Goal: Task Accomplishment & Management: Complete application form

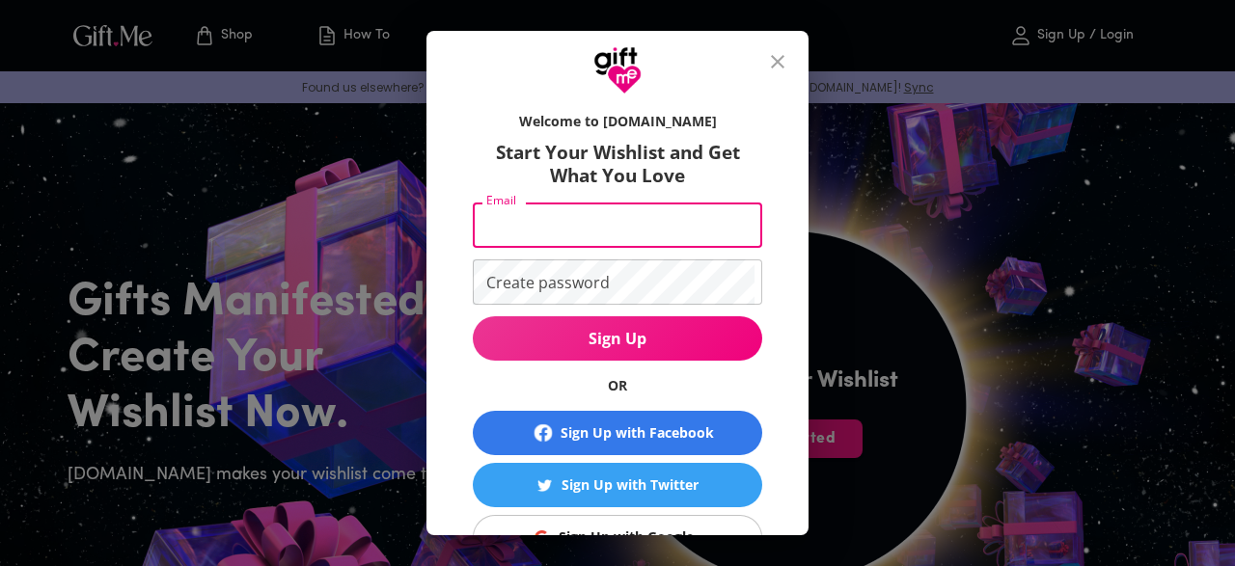
click at [568, 231] on input "Email" at bounding box center [614, 225] width 282 height 45
type input "baekhyuniee85@gmail.com"
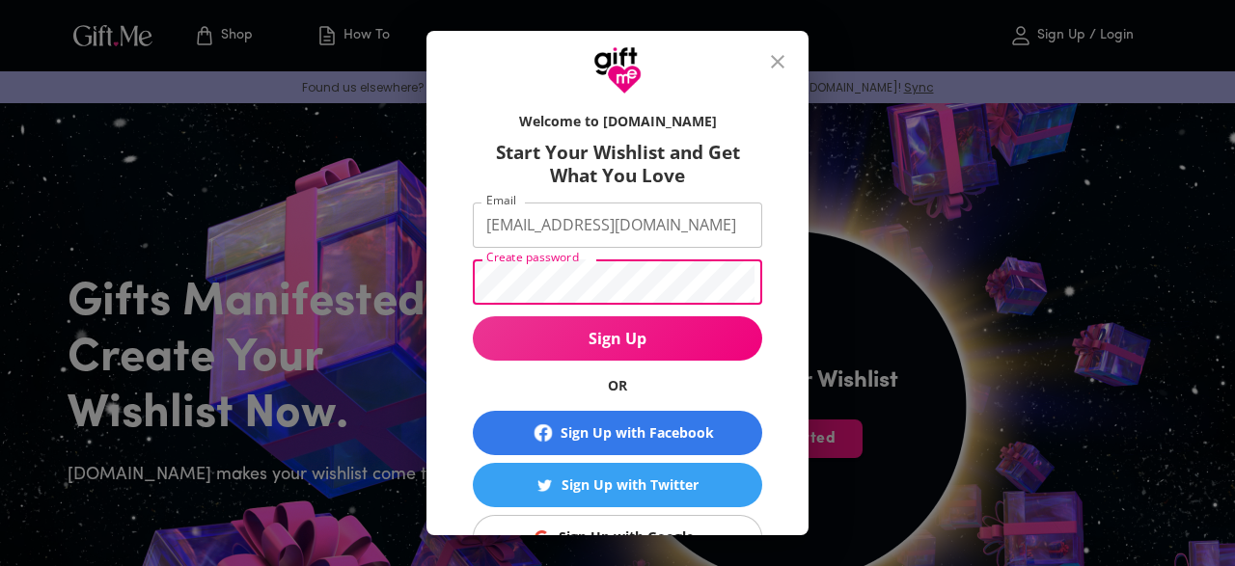
click at [473, 316] on button "Sign Up" at bounding box center [617, 338] width 289 height 44
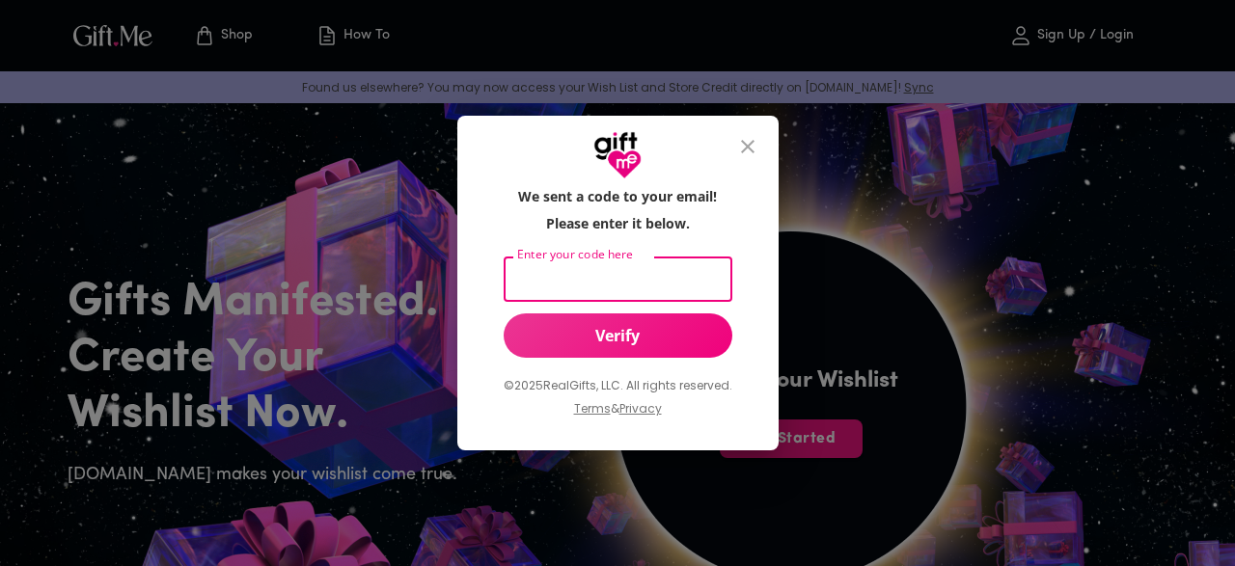
click at [605, 265] on input "Enter your code here" at bounding box center [614, 279] width 221 height 45
type input "492344"
click at [632, 365] on div "© 2025 RealGifts, LLC. All rights reserved. Terms & Privacy" at bounding box center [618, 396] width 229 height 77
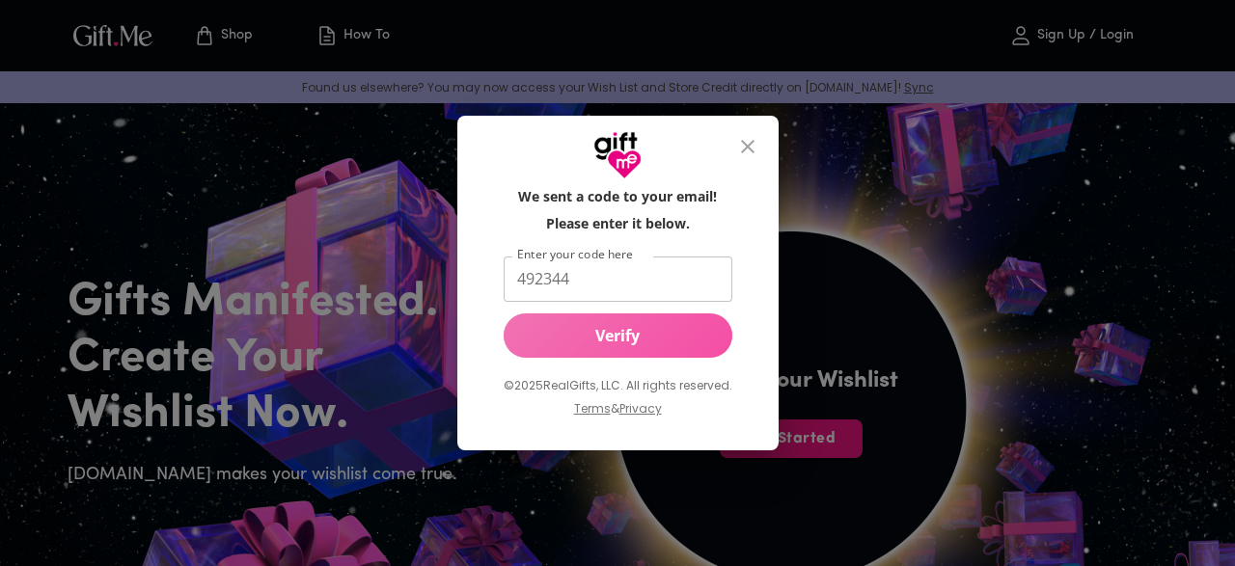
click at [617, 346] on span "Verify" at bounding box center [618, 335] width 229 height 21
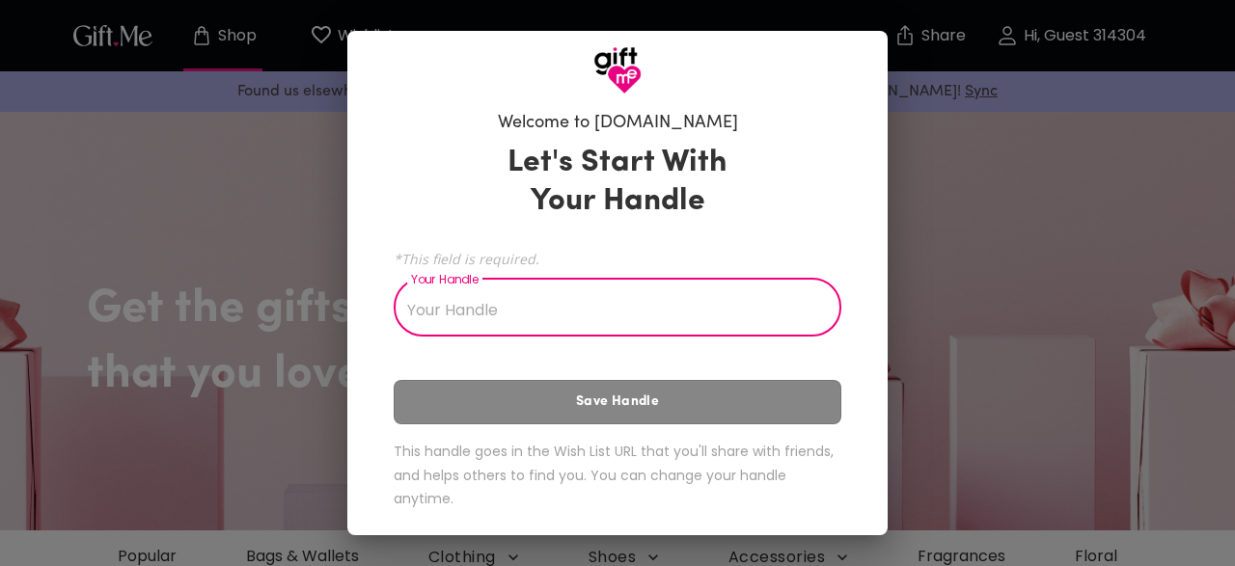
click at [619, 312] on input "Your Handle" at bounding box center [607, 310] width 426 height 54
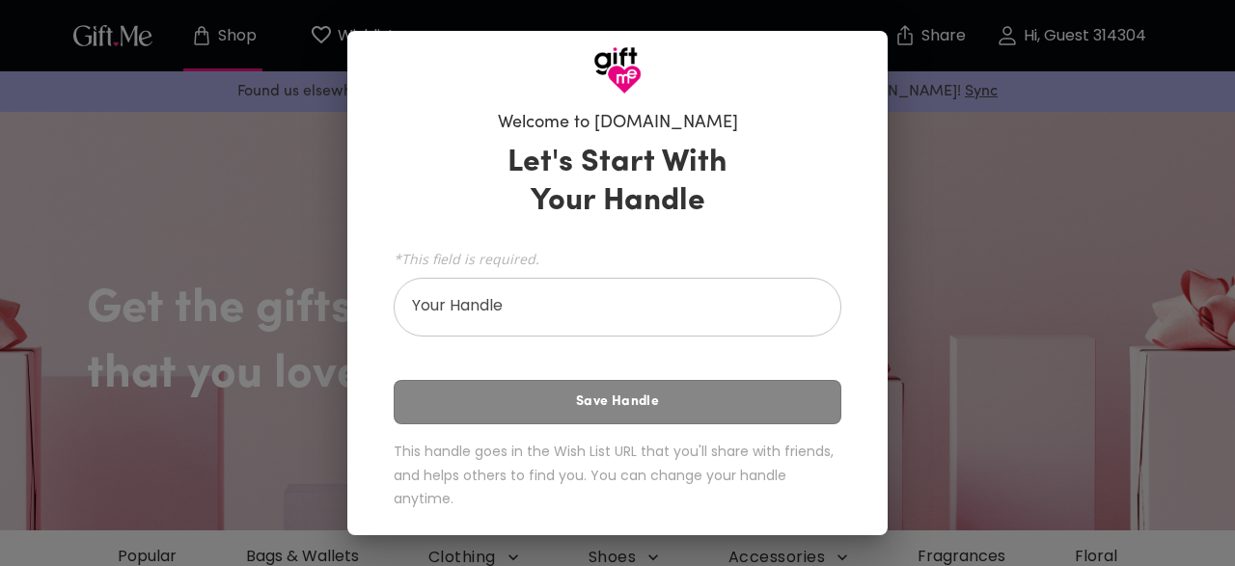
click at [588, 400] on div "Let's Start With Your Handle *This field is required. Your Handle Your Handle S…" at bounding box center [618, 330] width 448 height 391
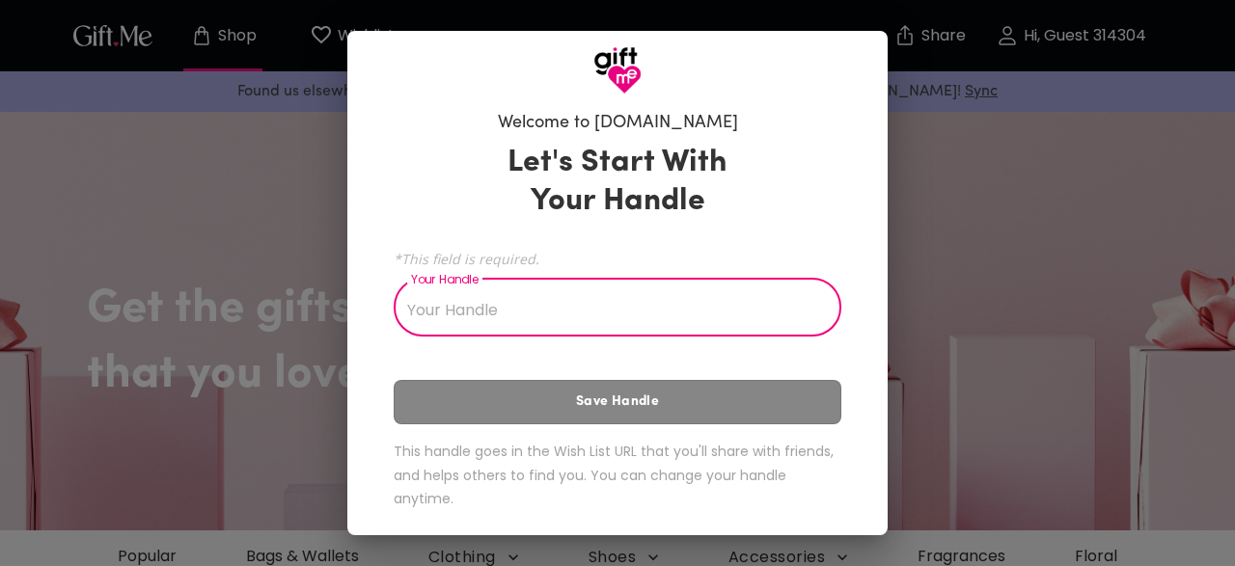
click at [508, 294] on input "Your Handle" at bounding box center [607, 310] width 426 height 54
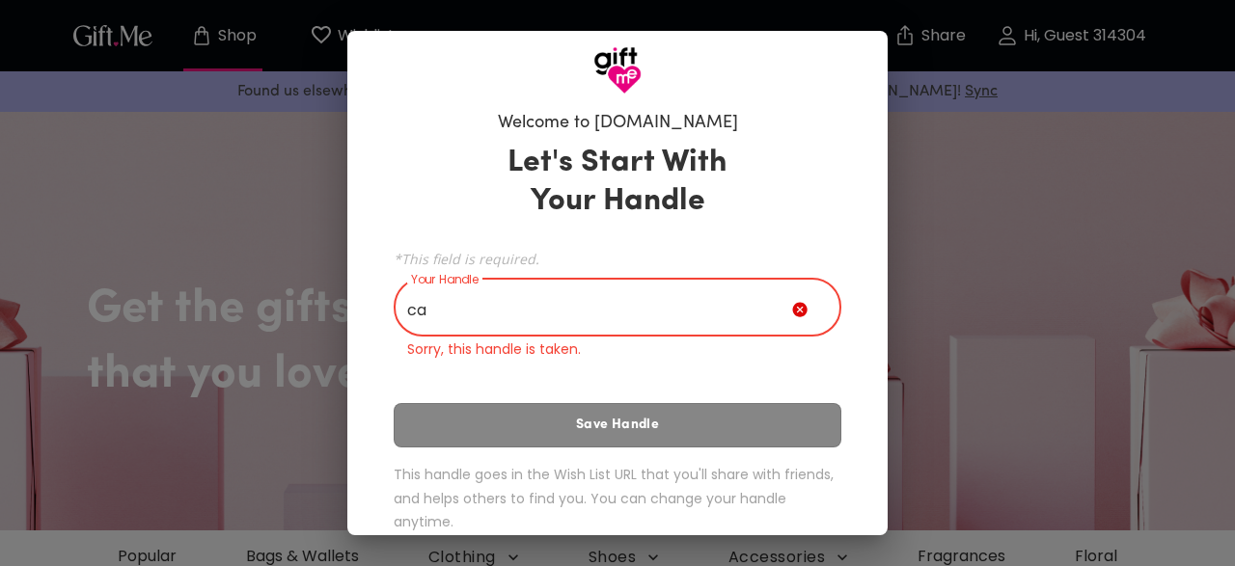
type input "c"
click at [567, 306] on input "Your Handle" at bounding box center [593, 310] width 398 height 54
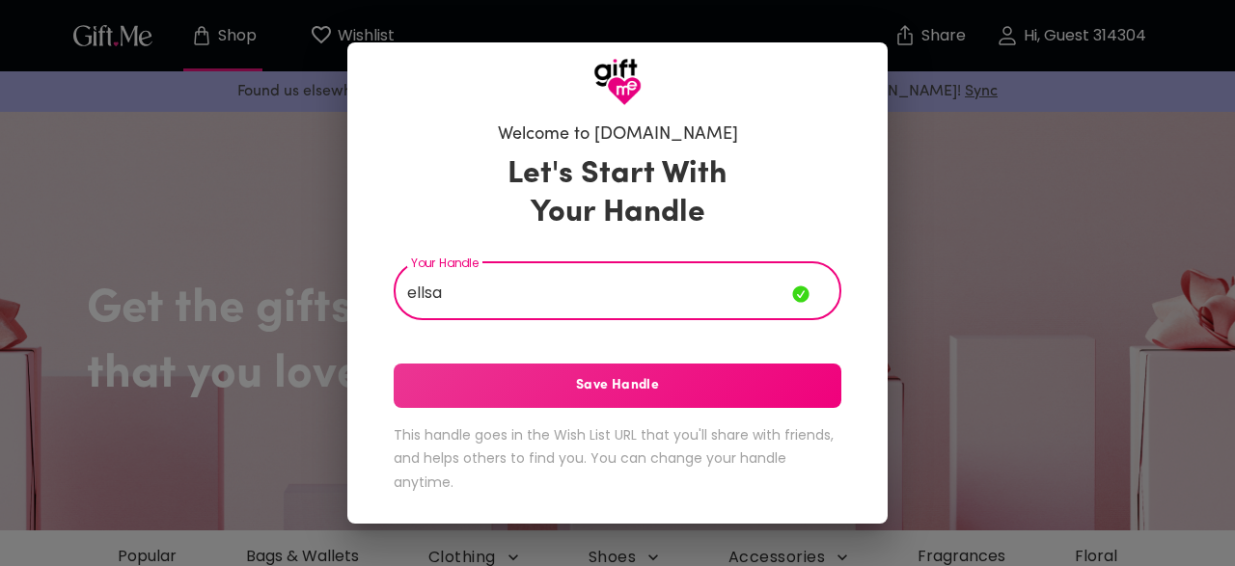
type input "ellsa"
click at [739, 404] on button "Save Handle" at bounding box center [618, 386] width 448 height 44
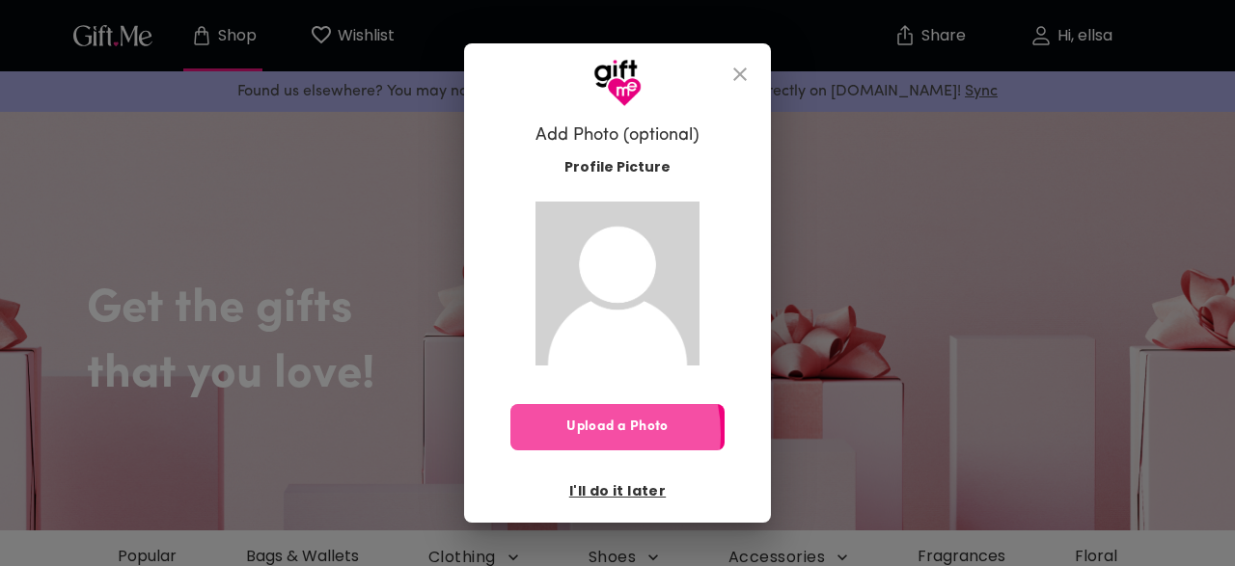
click at [574, 434] on span "Upload a Photo" at bounding box center [617, 427] width 214 height 21
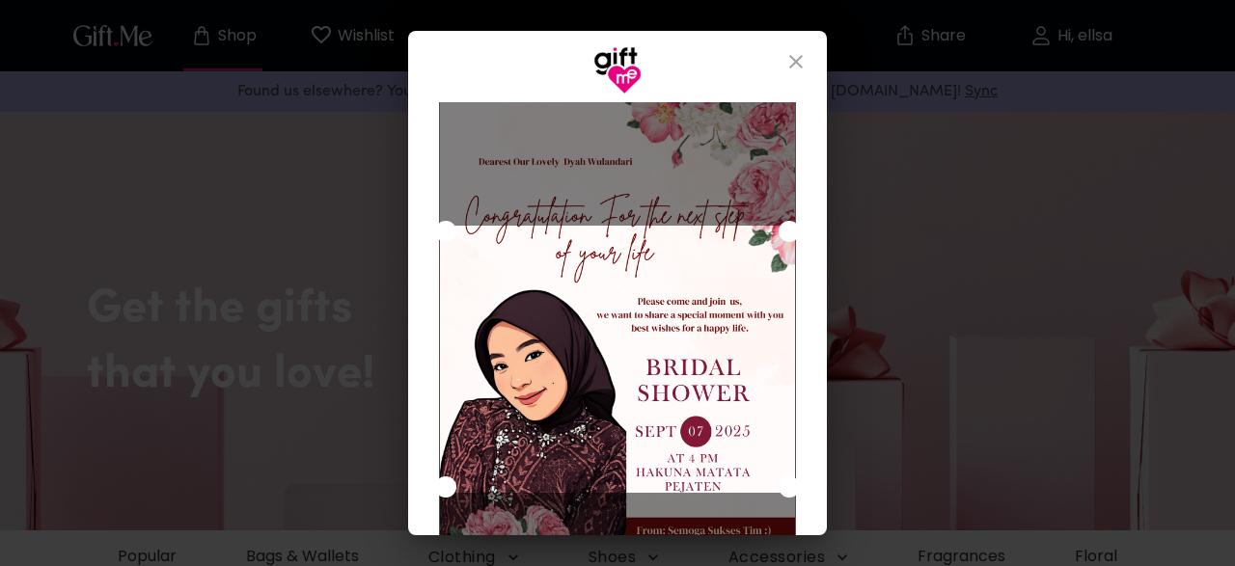
click at [423, 101] on div "Cancel Save Changes" at bounding box center [617, 315] width 419 height 441
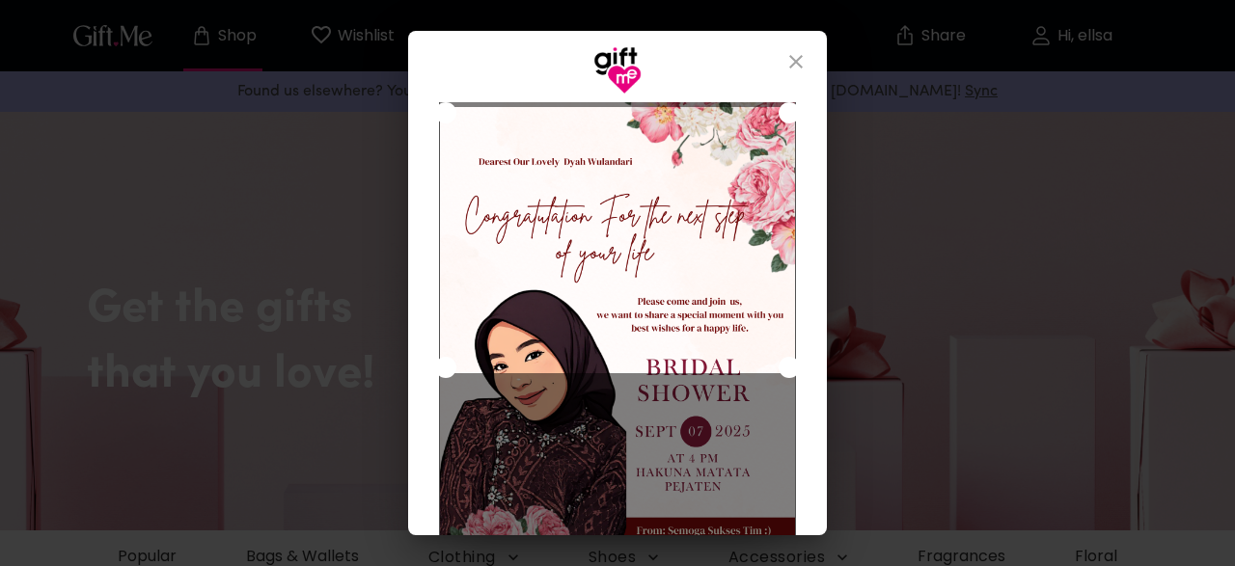
click at [713, 302] on div "Use the arrow keys to move the crop selection area" at bounding box center [618, 240] width 356 height 267
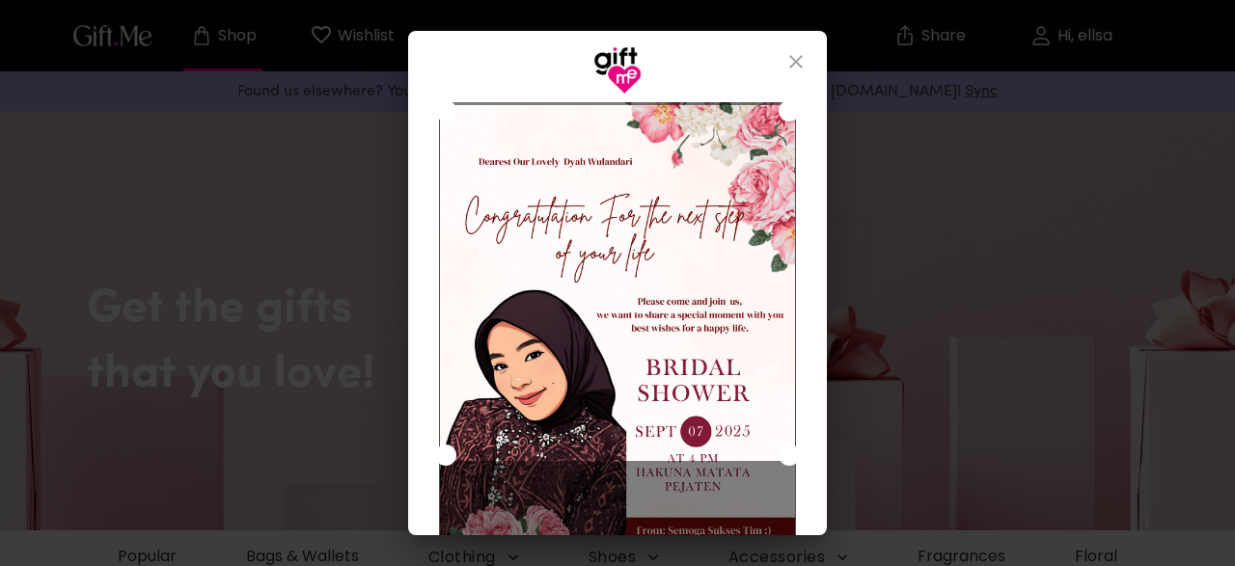
click at [798, 522] on div "Cancel Save Changes" at bounding box center [617, 315] width 419 height 441
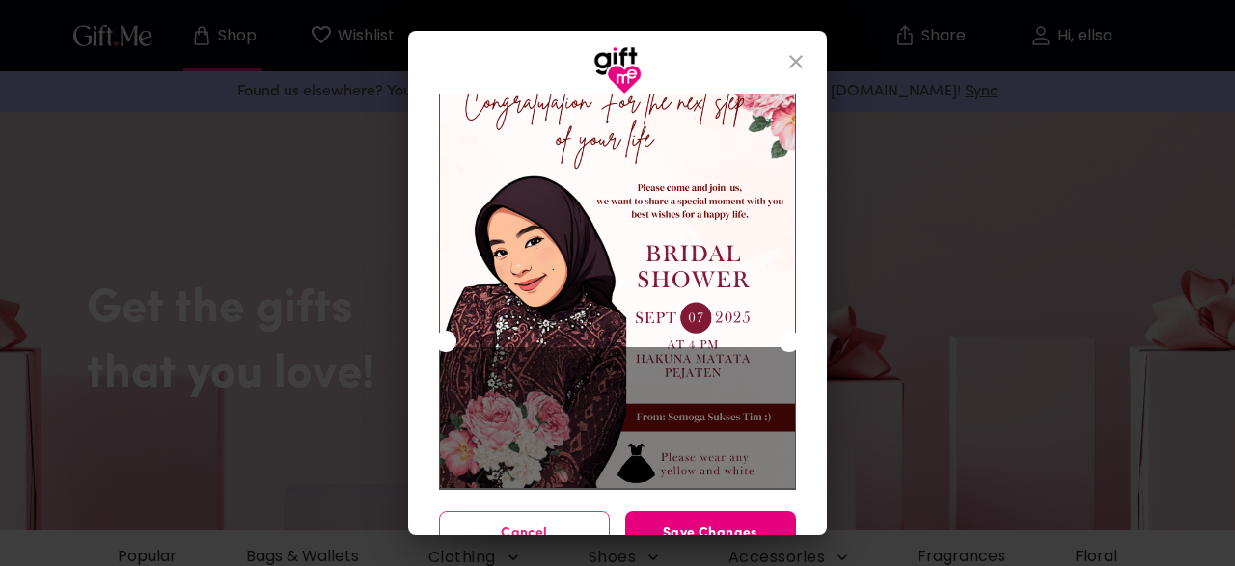
scroll to position [140, 0]
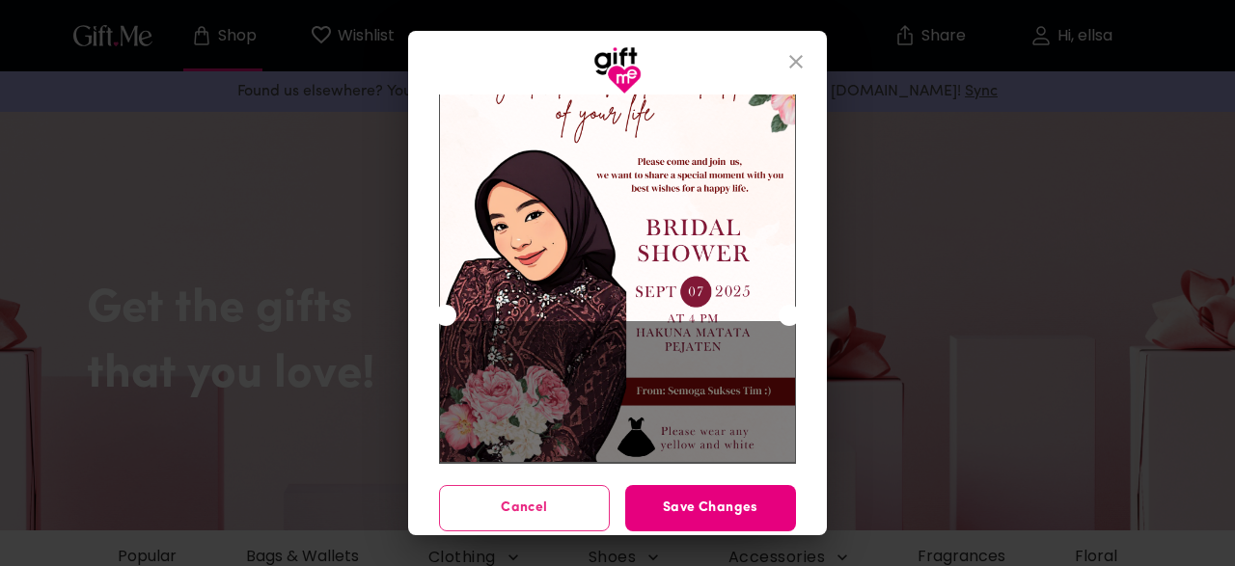
click at [789, 450] on div at bounding box center [618, 211] width 356 height 502
click at [788, 407] on div at bounding box center [618, 211] width 356 height 502
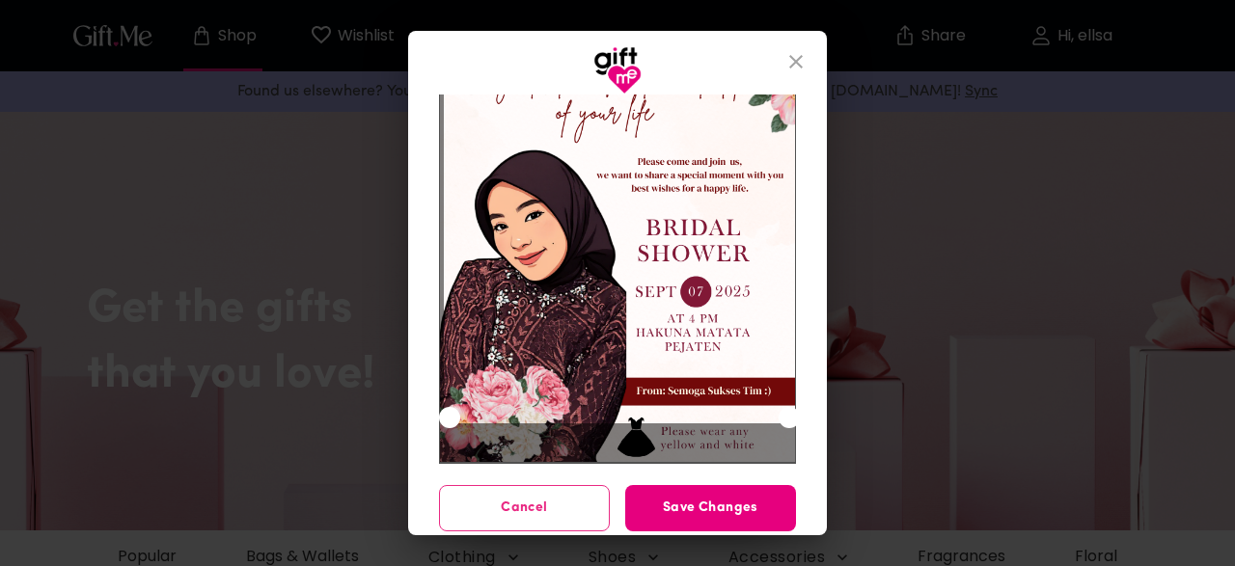
click at [773, 401] on div "Use the arrow keys to move the crop selection area" at bounding box center [620, 247] width 352 height 352
click at [792, 72] on icon "close" at bounding box center [795, 61] width 23 height 23
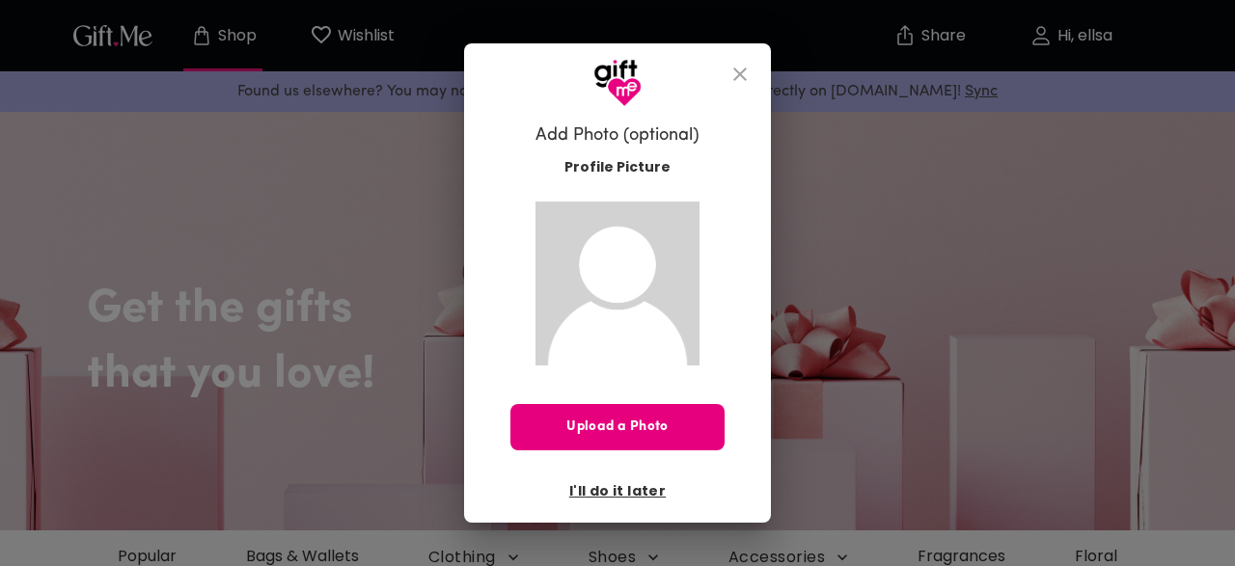
scroll to position [0, 0]
click at [628, 490] on span "I'll do it later" at bounding box center [617, 490] width 96 height 21
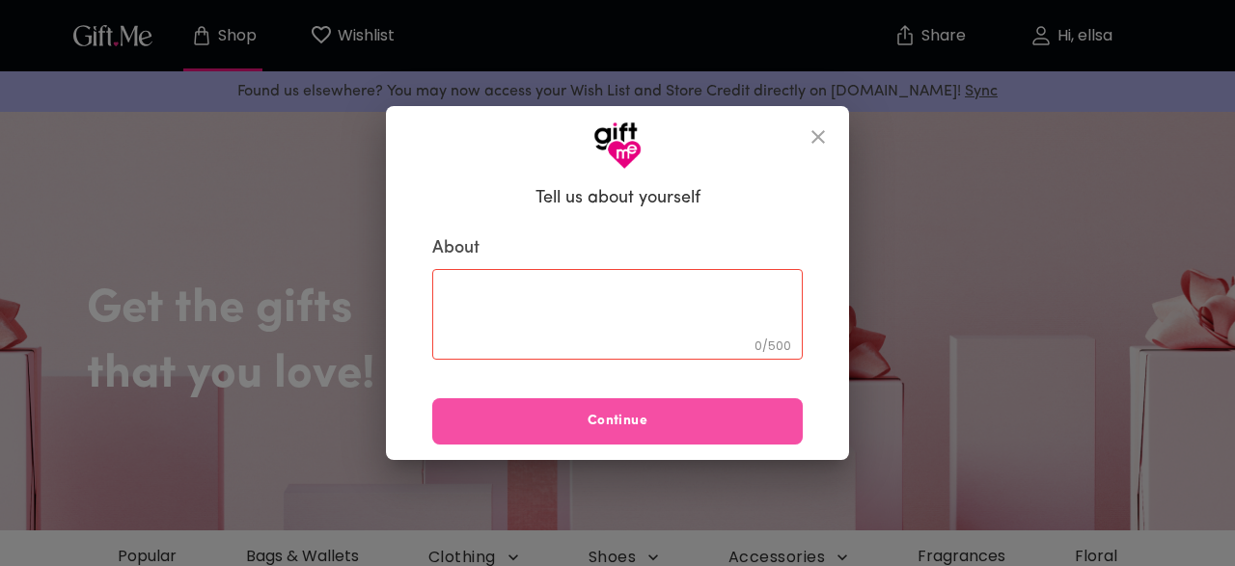
click at [699, 416] on span "Continue" at bounding box center [617, 421] width 370 height 21
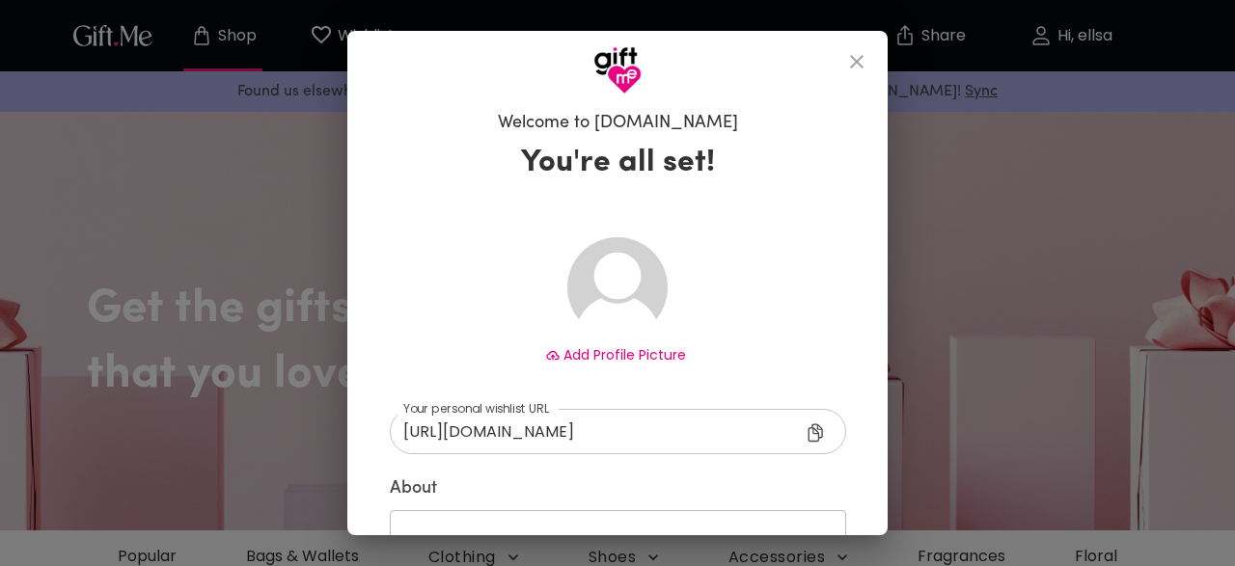
scroll to position [165, 0]
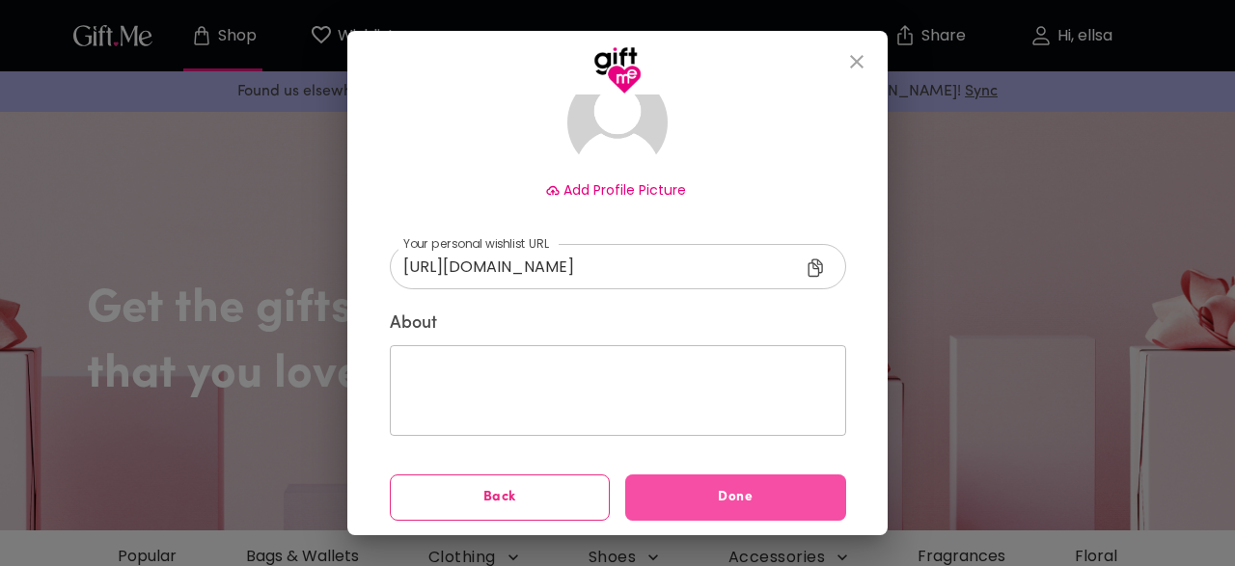
click at [744, 490] on span "Done" at bounding box center [735, 497] width 221 height 21
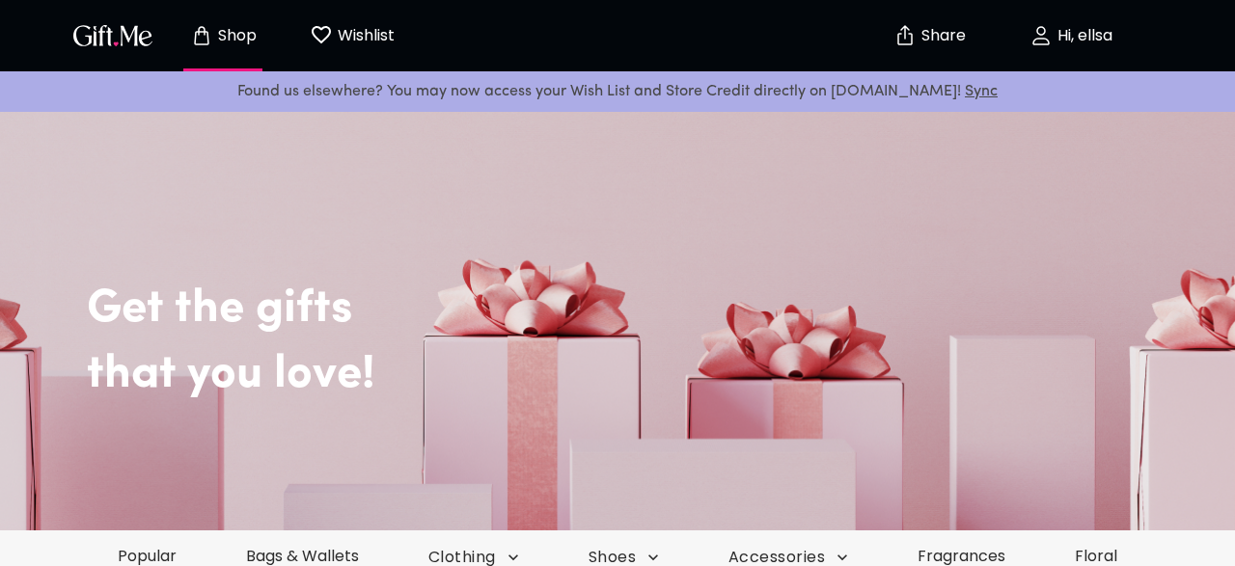
click at [359, 49] on button "Wishlist 0" at bounding box center [352, 36] width 106 height 62
